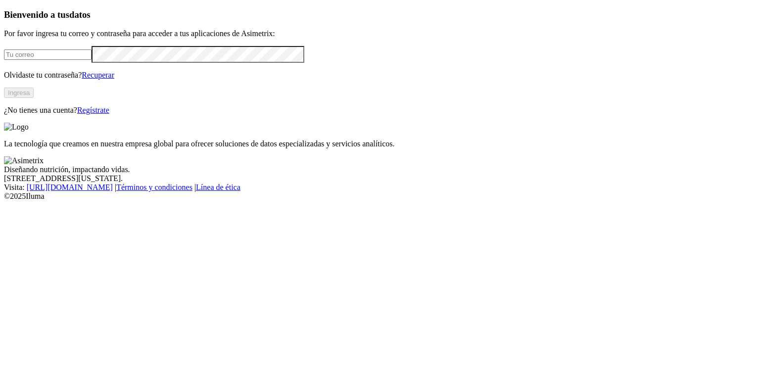
type input "[EMAIL_ADDRESS][PERSON_NAME][DOMAIN_NAME]"
click at [34, 98] on button "Ingresa" at bounding box center [19, 93] width 30 height 10
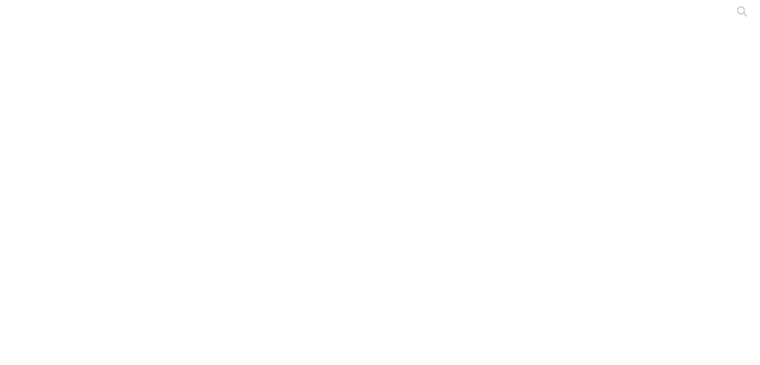
drag, startPoint x: 270, startPoint y: 125, endPoint x: 122, endPoint y: 115, distance: 147.8
